Goal: Task Accomplishment & Management: Manage account settings

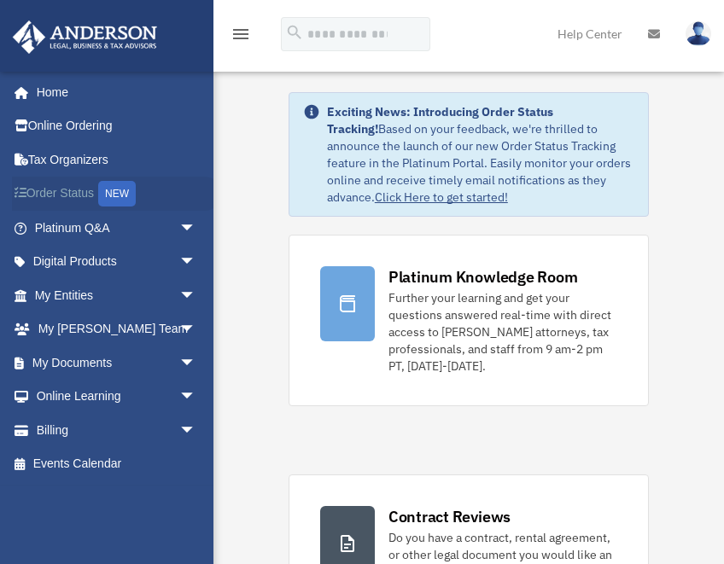
click at [120, 190] on div "NEW" at bounding box center [117, 194] width 38 height 26
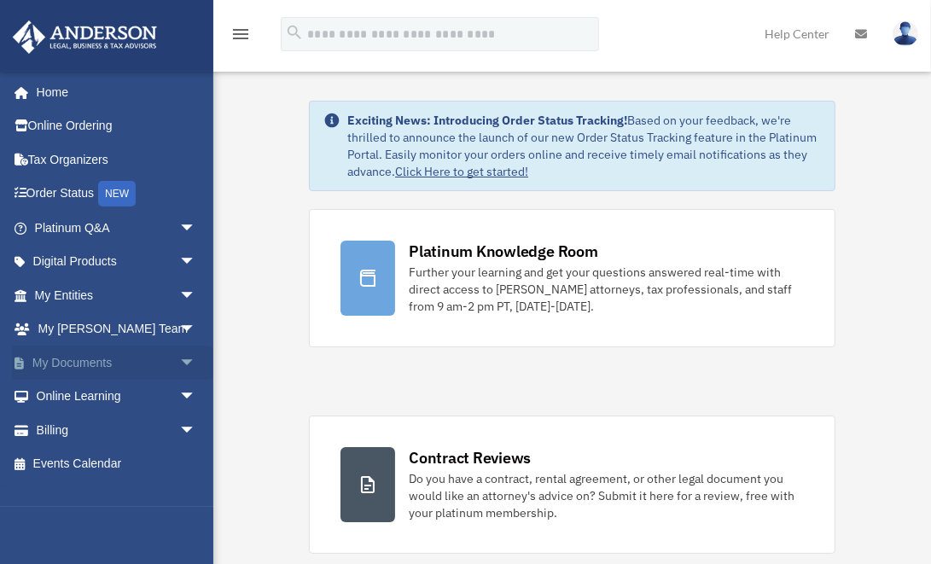
click at [63, 359] on link "My Documents arrow_drop_down" at bounding box center [117, 363] width 210 height 34
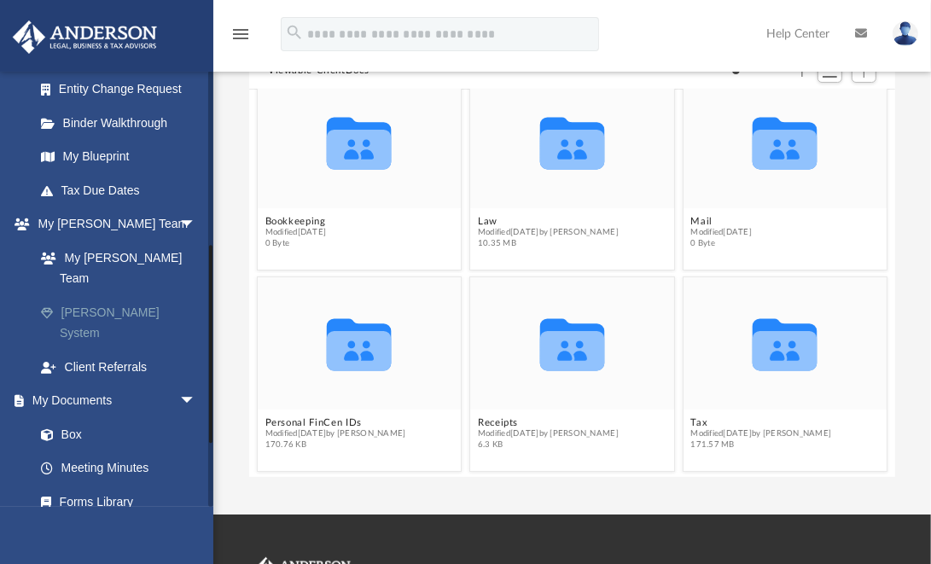
scroll to position [398, 0]
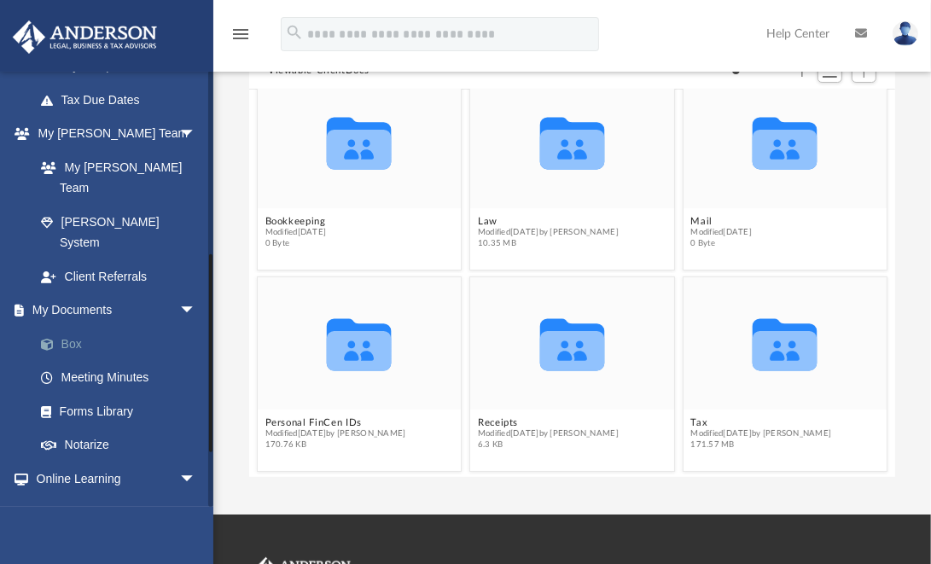
click at [72, 327] on link "Box" at bounding box center [123, 344] width 198 height 34
click at [73, 327] on link "Box" at bounding box center [123, 344] width 198 height 34
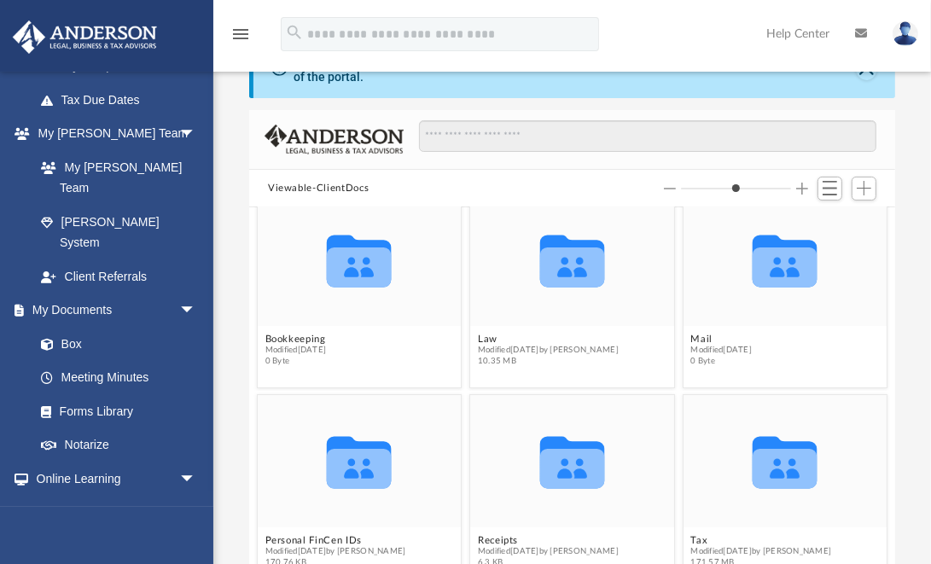
scroll to position [39, 0]
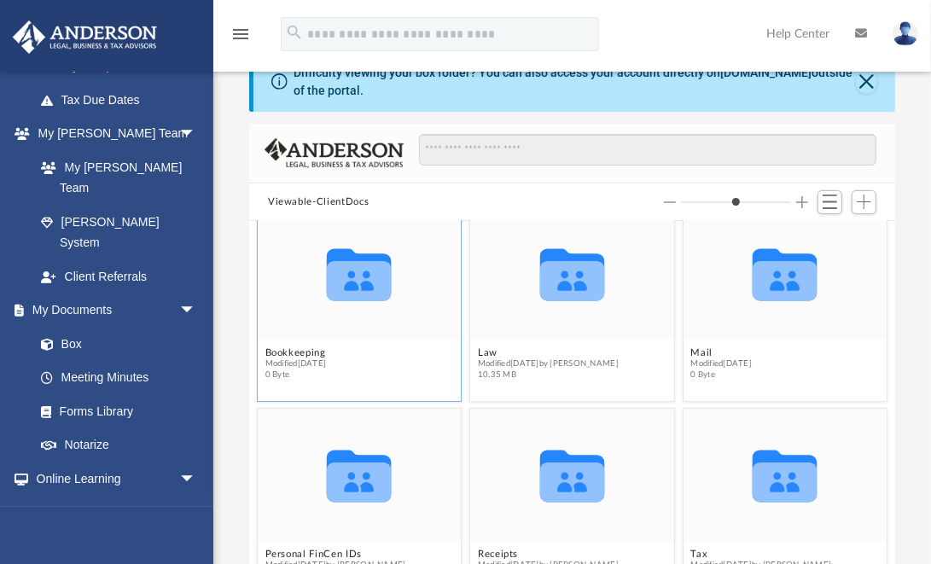
click at [330, 341] on figcaption "Bookkeeping Modified [DATE] 0 Byte" at bounding box center [360, 363] width 204 height 45
click at [310, 354] on button "Bookkeeping" at bounding box center [295, 352] width 61 height 11
type input "*"
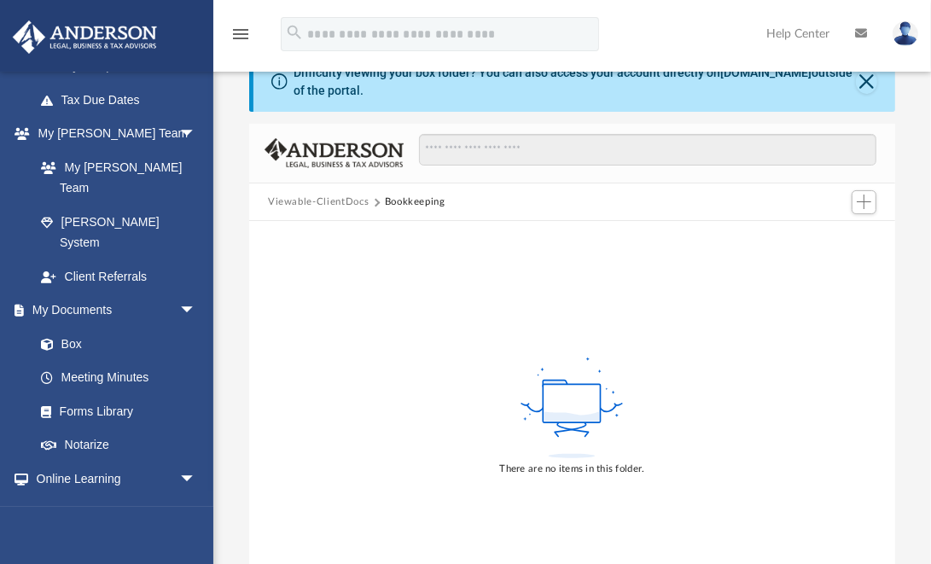
scroll to position [0, 0]
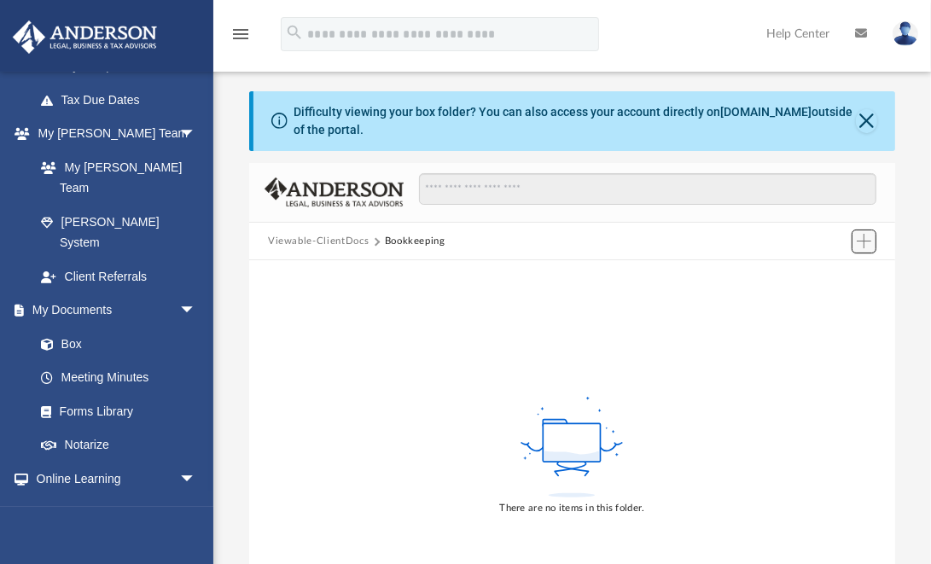
click at [862, 240] on span "Add" at bounding box center [864, 241] width 15 height 15
click at [835, 277] on li "Upload" at bounding box center [840, 275] width 55 height 18
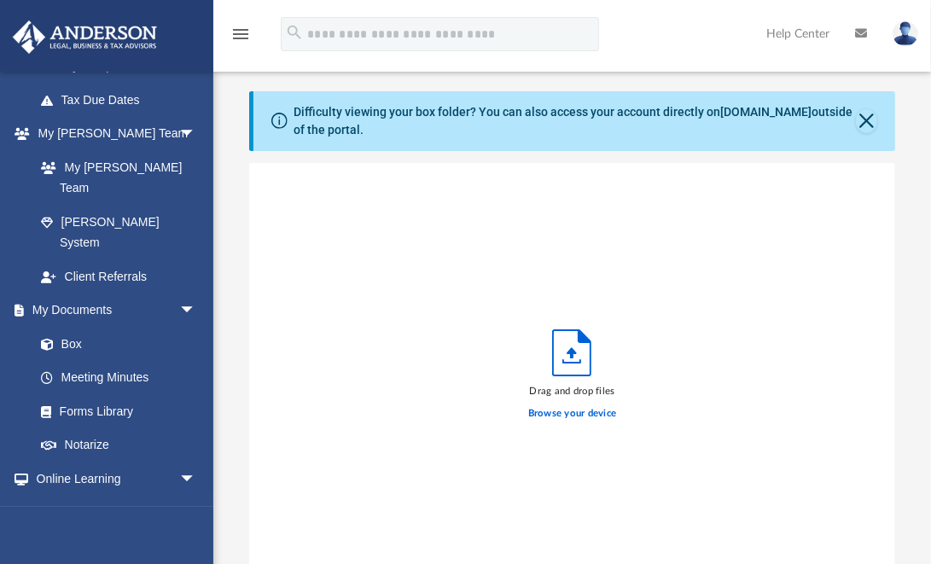
scroll to position [424, 637]
drag, startPoint x: 364, startPoint y: 232, endPoint x: 652, endPoint y: 242, distance: 288.7
click at [655, 242] on div "Drag and drop files Browse your device" at bounding box center [572, 380] width 646 height 434
click at [565, 411] on label "Browse your device" at bounding box center [572, 413] width 89 height 15
click at [0, 0] on input "Browse your device" at bounding box center [0, 0] width 0 height 0
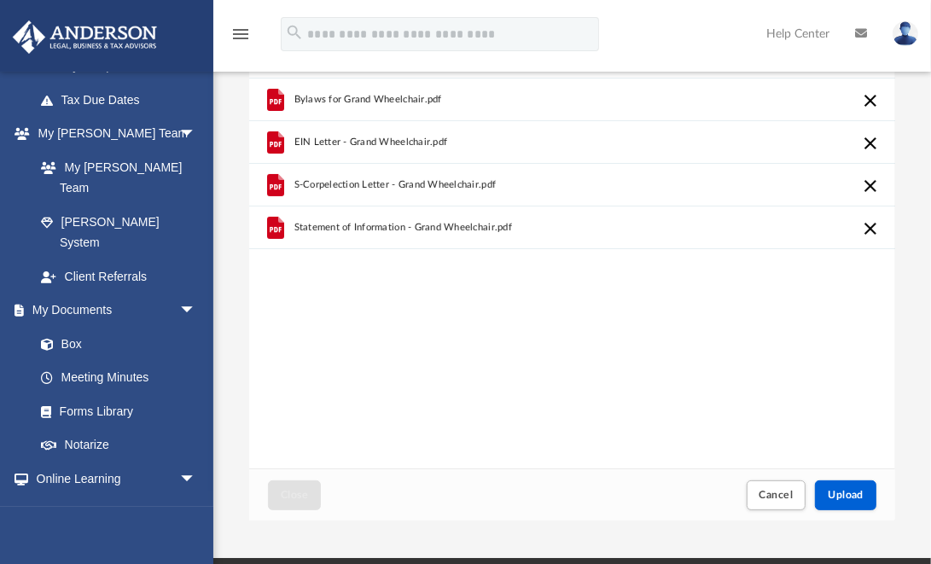
scroll to position [227, 0]
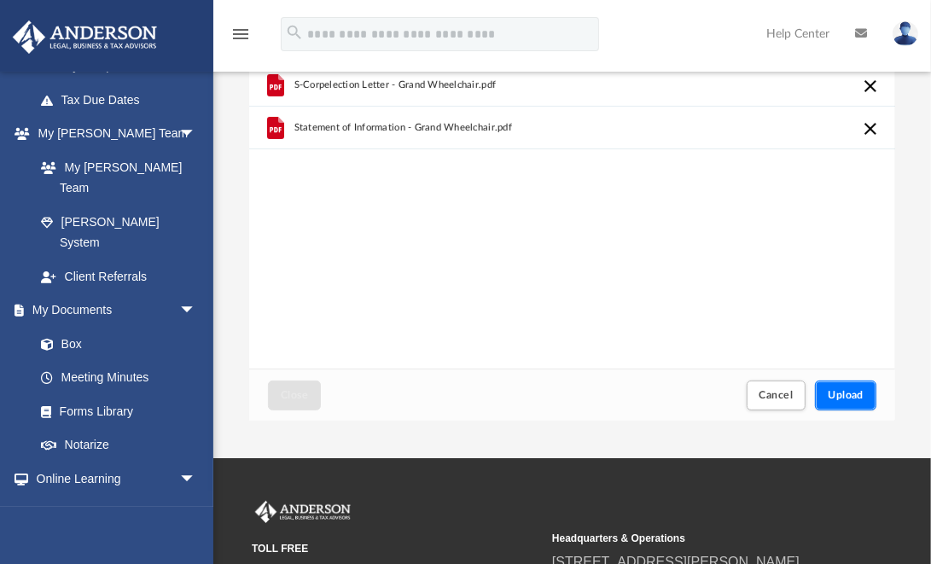
click at [849, 394] on span "Upload" at bounding box center [846, 395] width 36 height 10
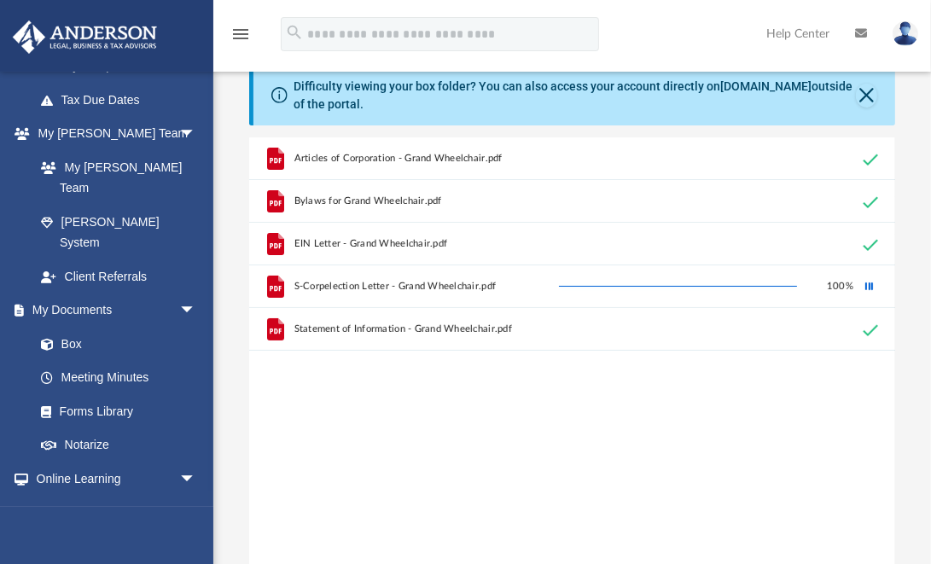
scroll to position [0, 0]
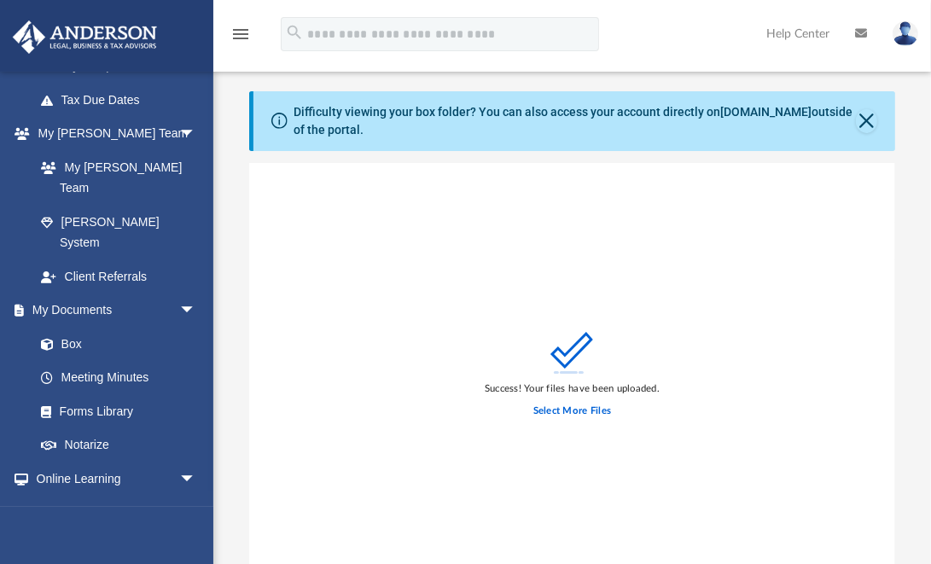
click at [849, 122] on div "Difficulty viewing your box folder? You can also access your account directly o…" at bounding box center [575, 121] width 563 height 36
click at [864, 120] on button "Close" at bounding box center [866, 121] width 21 height 24
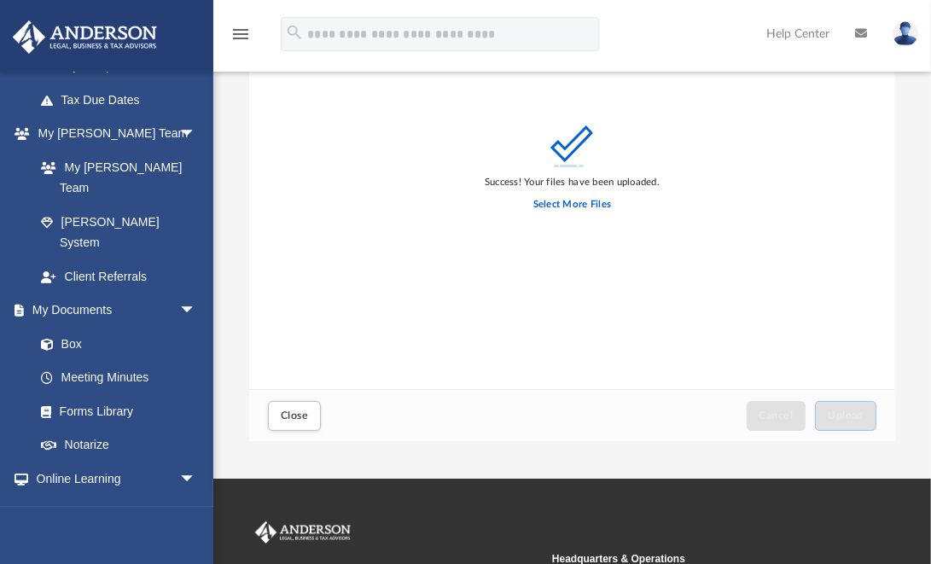
scroll to position [171, 0]
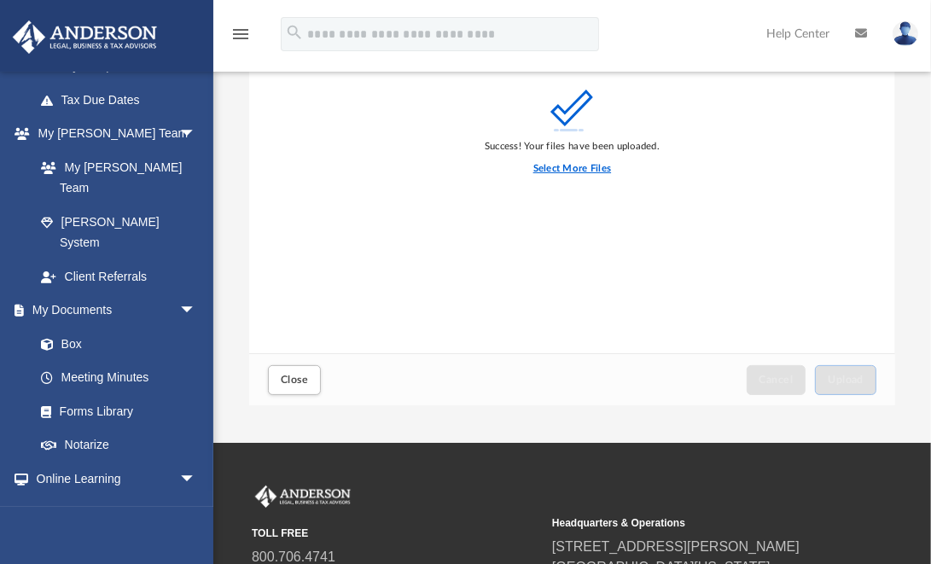
click at [569, 167] on label "Select More Files" at bounding box center [573, 168] width 78 height 15
click at [0, 0] on input "Select More Files" at bounding box center [0, 0] width 0 height 0
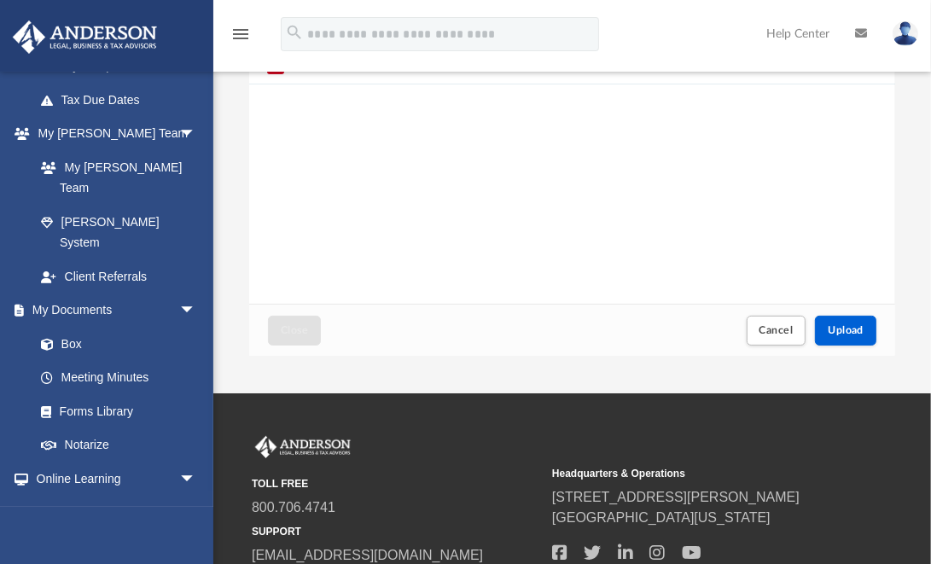
scroll to position [227, 0]
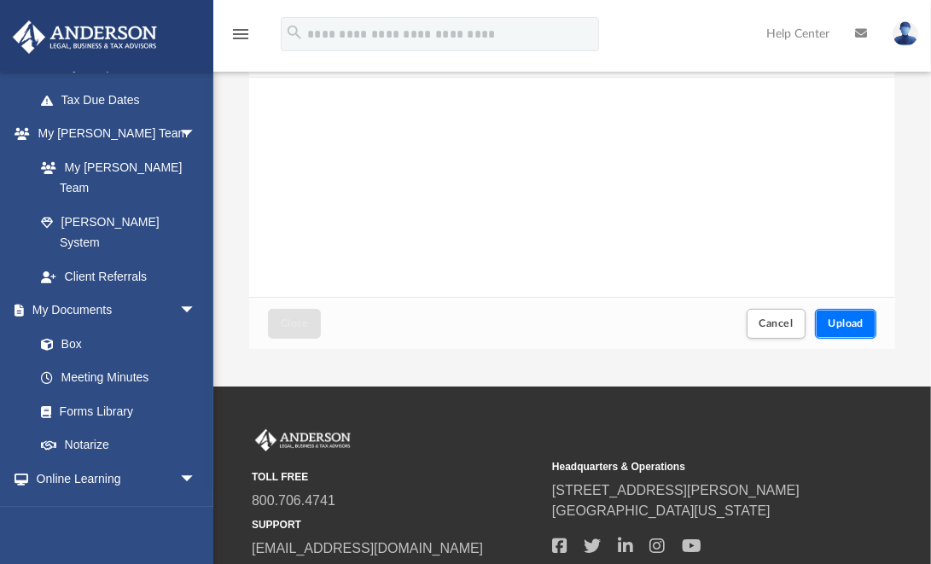
click at [845, 320] on span "Upload" at bounding box center [846, 323] width 36 height 10
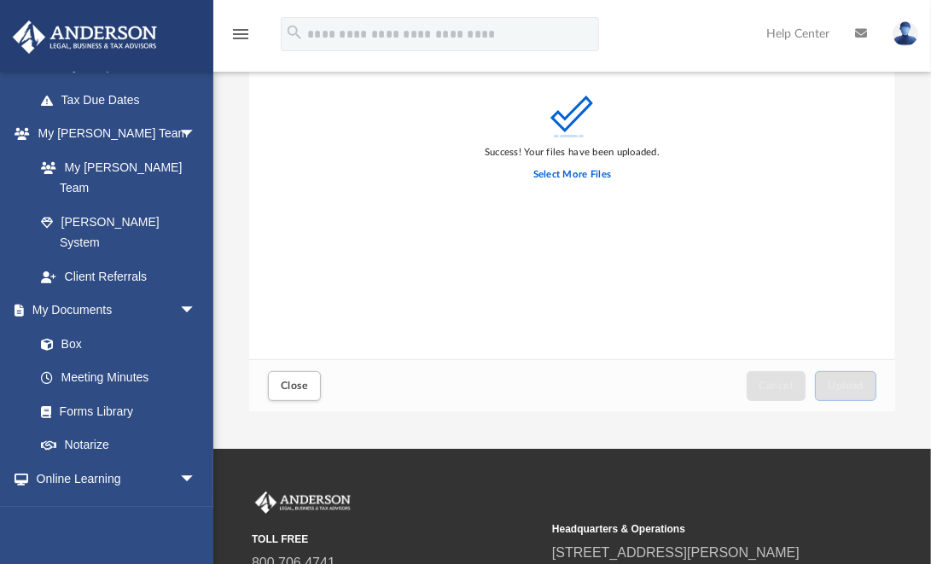
scroll to position [171, 0]
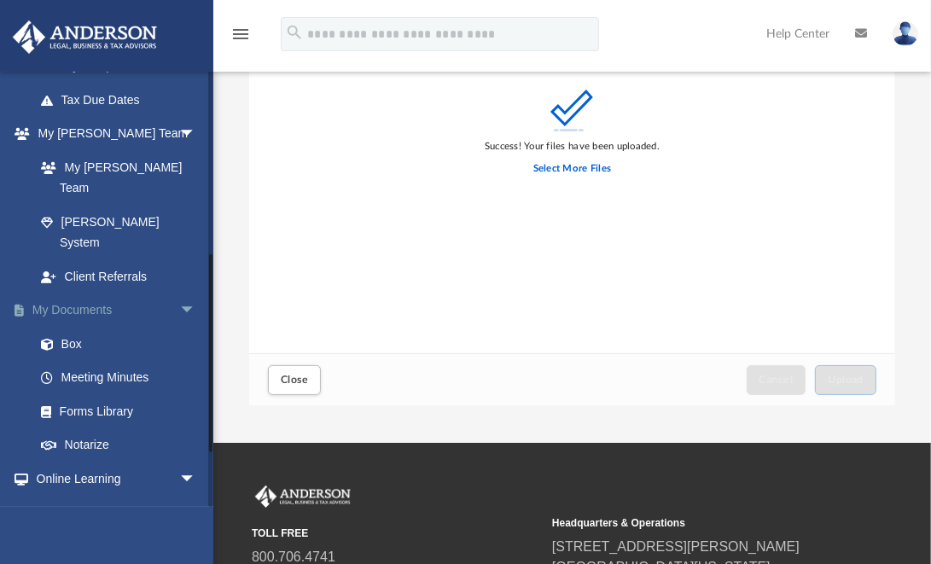
click at [92, 294] on link "My Documents arrow_drop_down" at bounding box center [117, 311] width 210 height 34
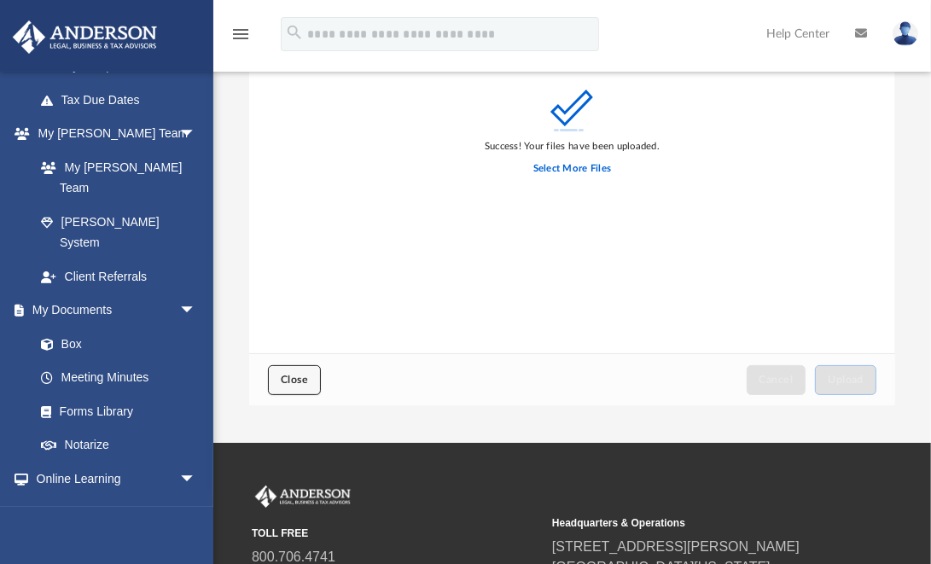
click at [294, 379] on span "Close" at bounding box center [294, 380] width 27 height 10
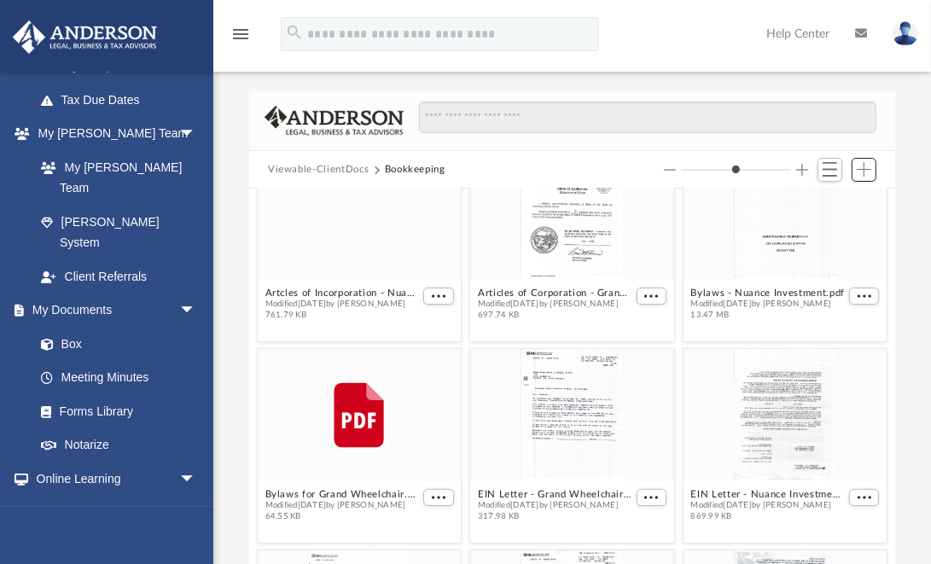
scroll to position [0, 0]
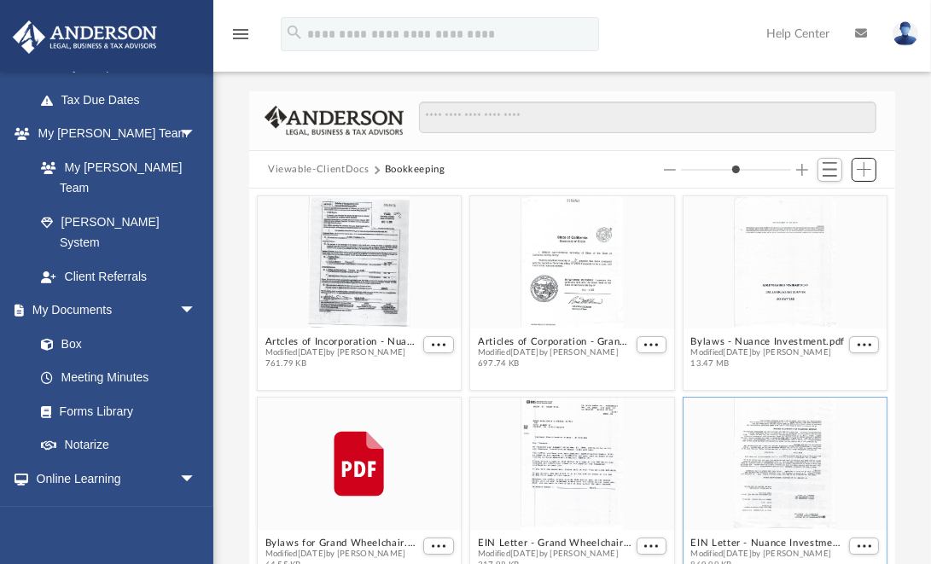
type input "*"
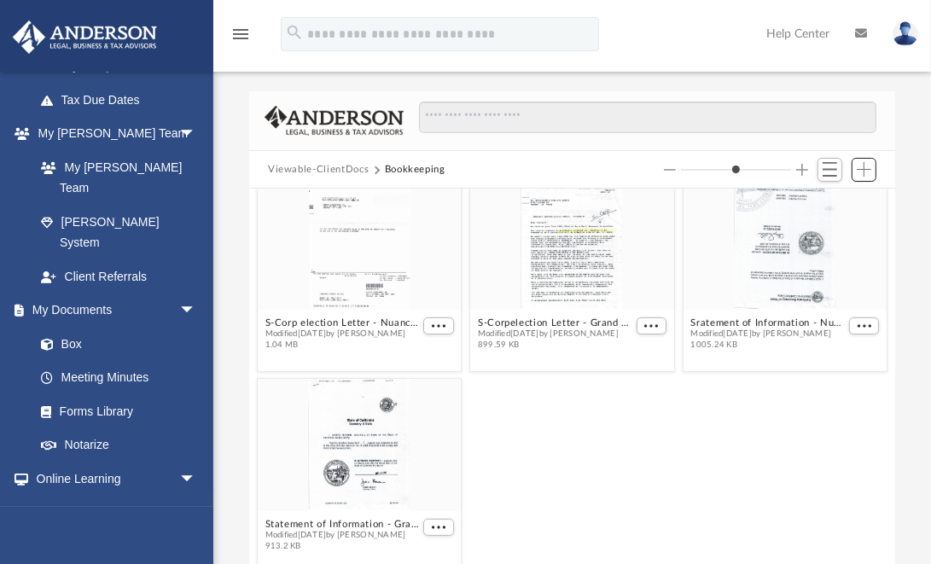
scroll to position [424, 0]
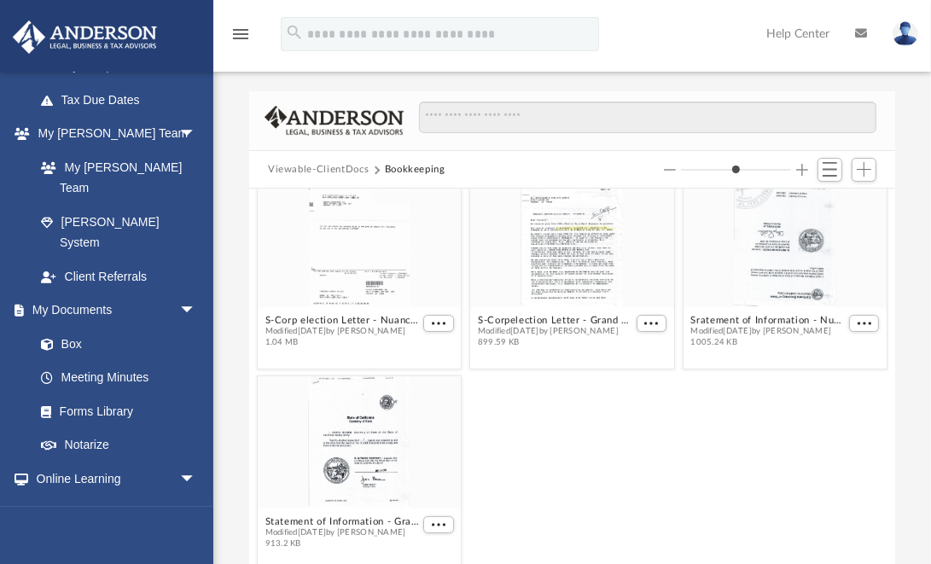
click at [645, 439] on div "Statement of Information - Grand Wheelchair.pdf Modified [DATE] by [PERSON_NAME…" at bounding box center [572, 472] width 639 height 203
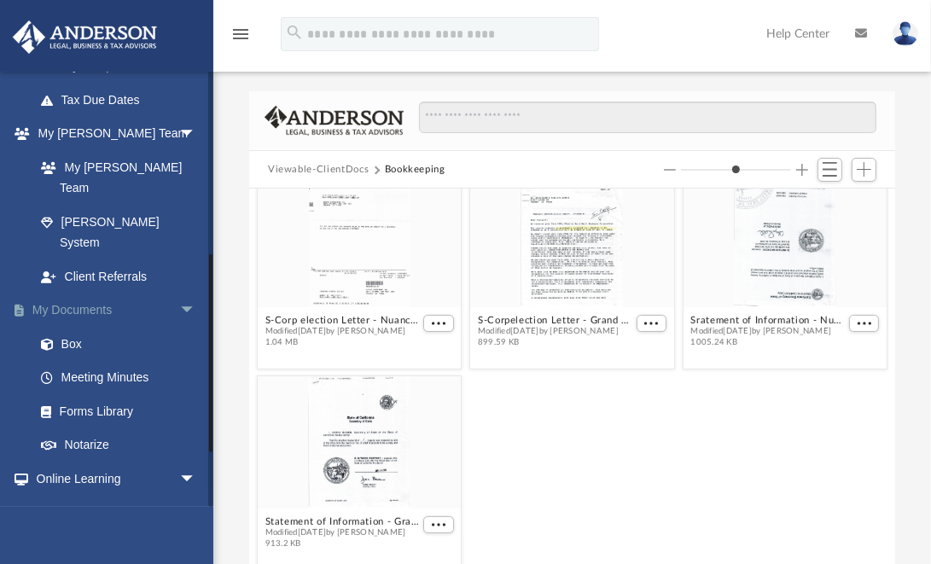
click at [91, 294] on link "My Documents arrow_drop_down" at bounding box center [117, 311] width 210 height 34
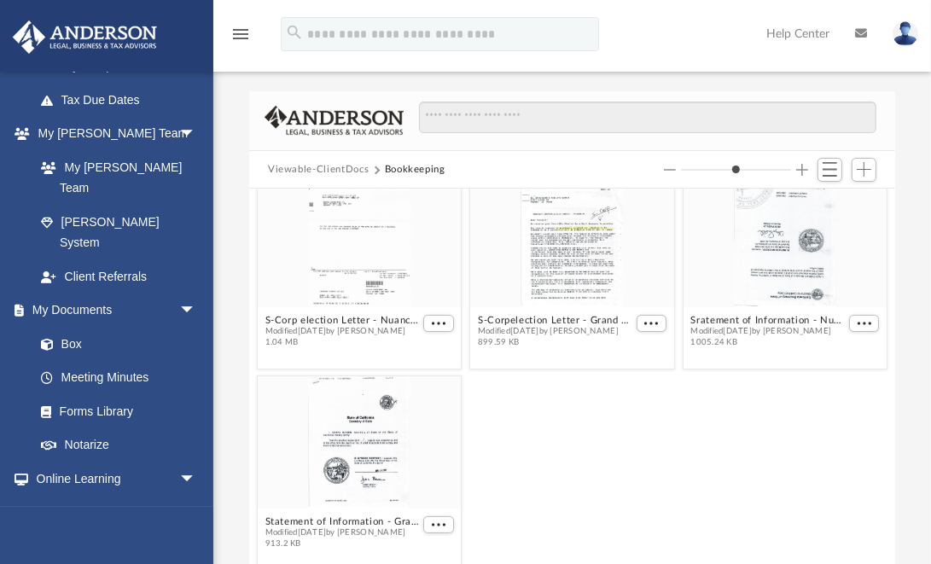
scroll to position [0, 0]
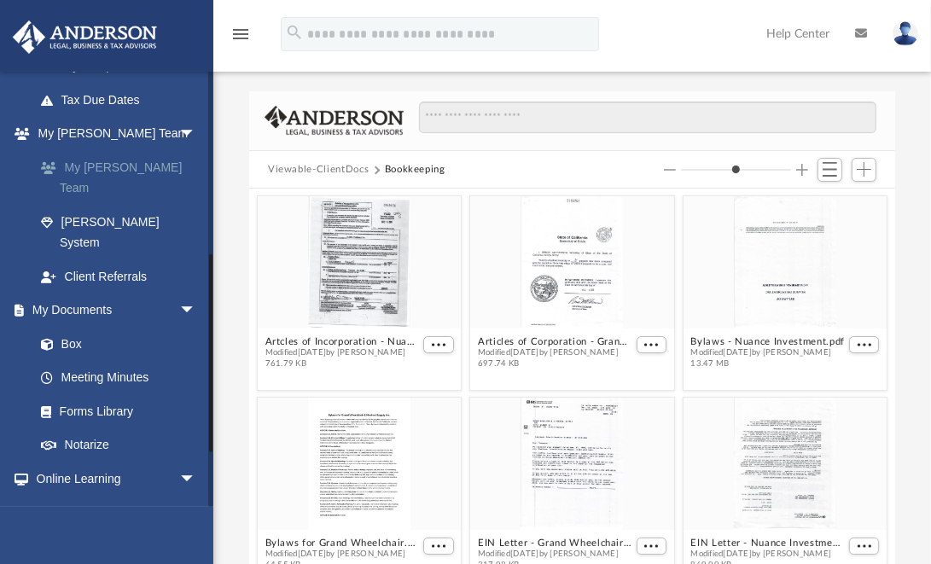
click at [94, 161] on link "My [PERSON_NAME] Team" at bounding box center [123, 177] width 198 height 55
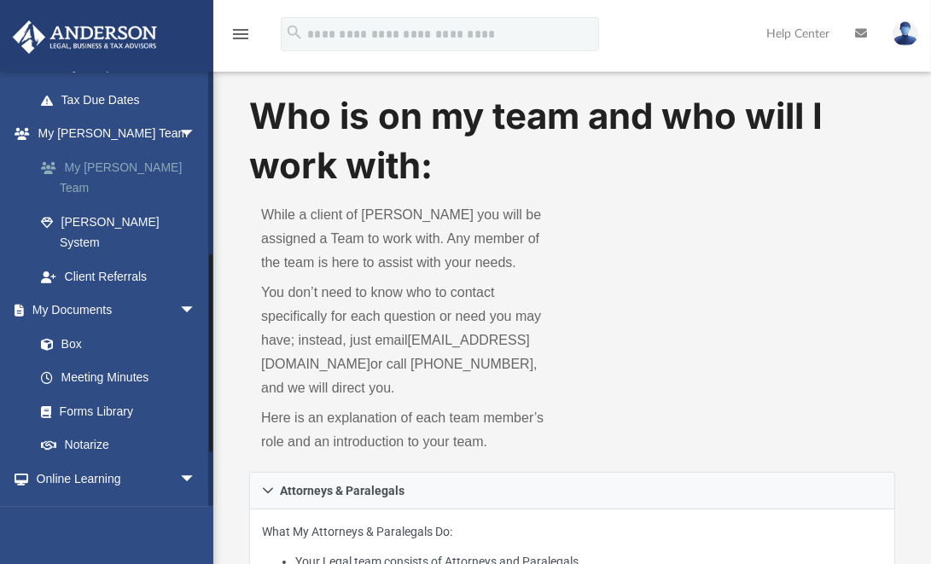
click at [94, 161] on link "My [PERSON_NAME] Team" at bounding box center [123, 177] width 198 height 55
click at [78, 294] on link "My Documents arrow_drop_down" at bounding box center [117, 311] width 210 height 34
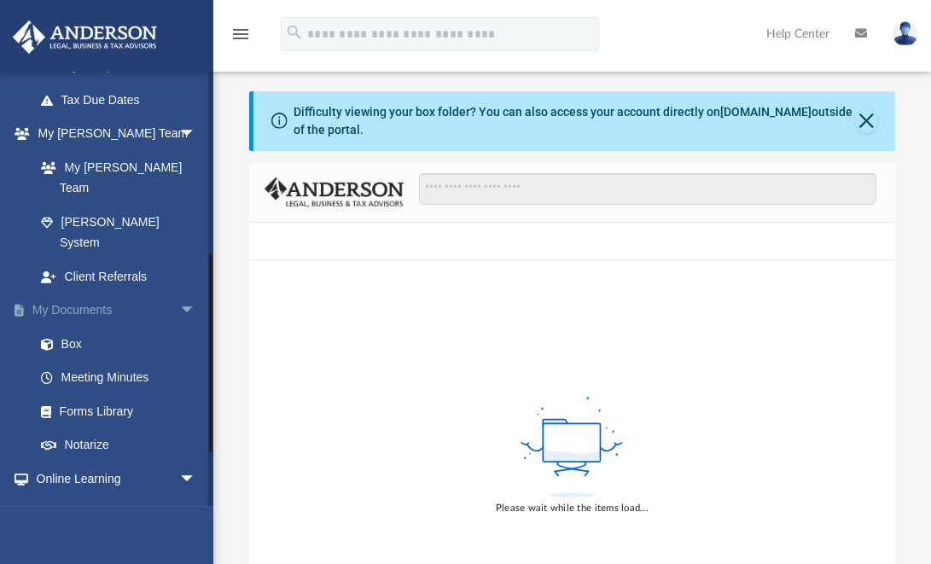
click at [78, 294] on link "My Documents arrow_drop_down" at bounding box center [117, 311] width 210 height 34
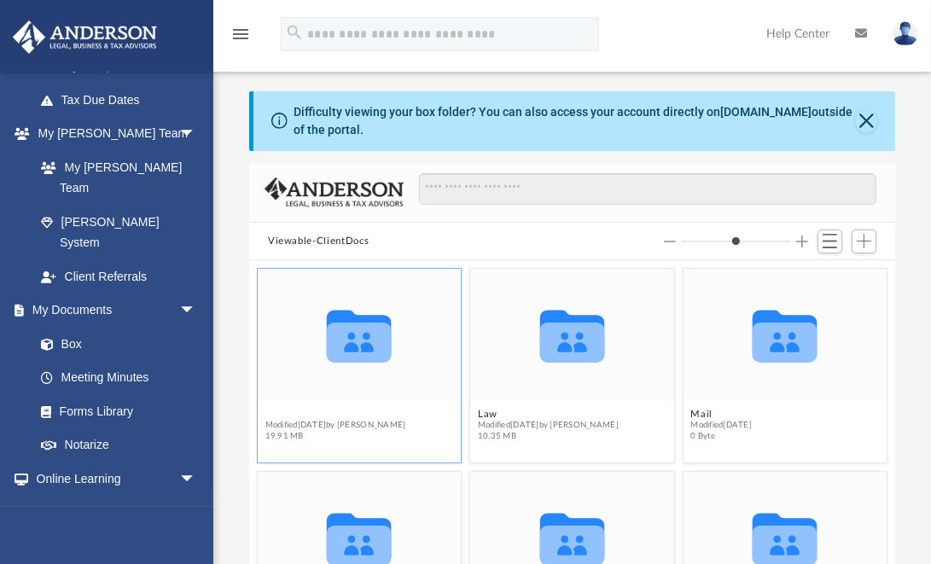
click at [296, 411] on button "Bookkeeping" at bounding box center [335, 414] width 141 height 11
type input "*"
